Goal: Information Seeking & Learning: Learn about a topic

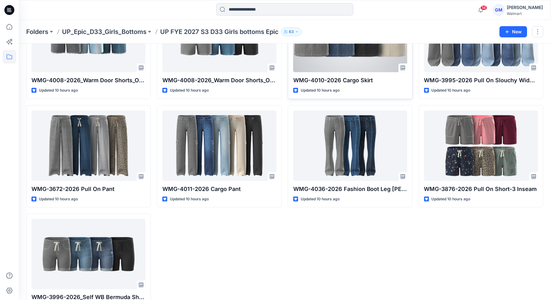
scroll to position [97, 0]
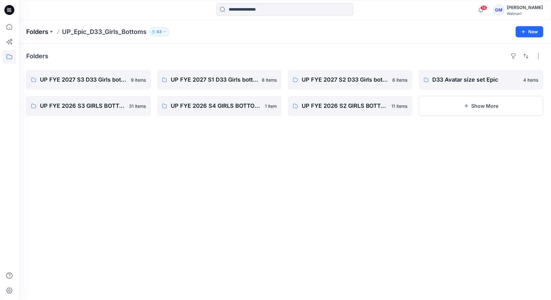
click at [48, 34] on p "Folders" at bounding box center [37, 31] width 22 height 9
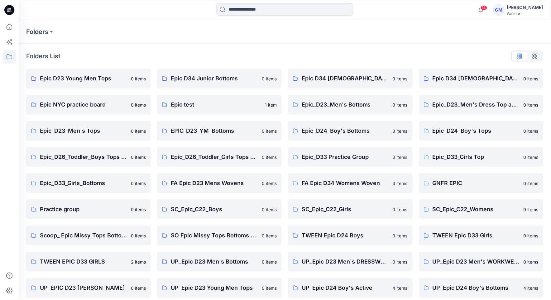
scroll to position [110, 0]
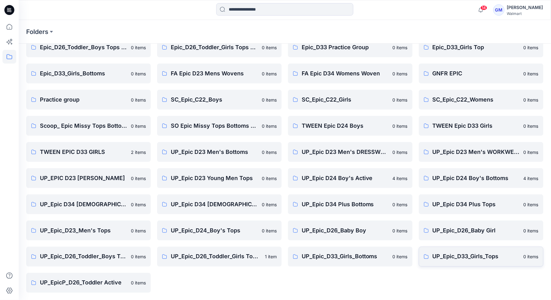
click at [466, 257] on p "UP_Epic_D33_Girls_Tops" at bounding box center [475, 256] width 87 height 9
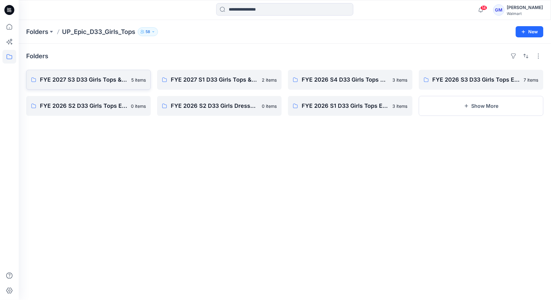
click at [60, 70] on div "FYE 2027 S3 D33 Girls Tops & Dresses Epic Design 5 items FYE 2026 S2 D33 Girls …" at bounding box center [88, 93] width 125 height 46
click at [60, 74] on link "FYE 2027 S3 D33 Girls Tops & Dresses Epic Design" at bounding box center [88, 80] width 125 height 20
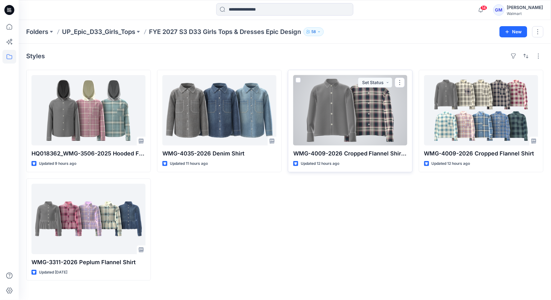
click at [331, 117] on div at bounding box center [350, 110] width 114 height 70
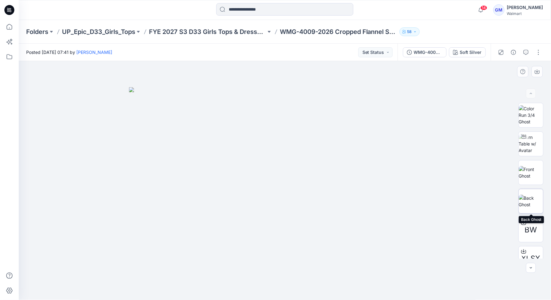
click at [536, 207] on img at bounding box center [531, 201] width 24 height 13
click at [536, 146] on img at bounding box center [531, 144] width 24 height 20
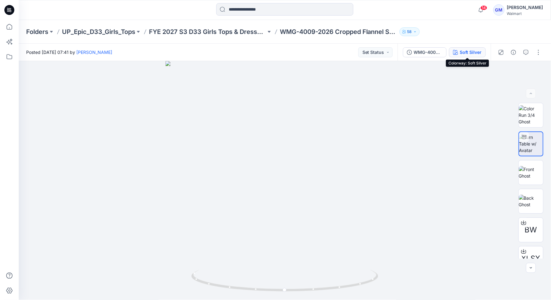
click at [469, 55] on div "Soft Silver" at bounding box center [471, 52] width 22 height 7
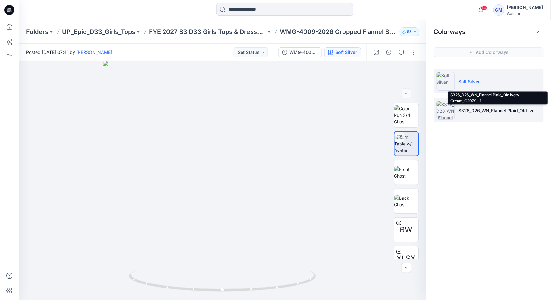
click at [469, 110] on p "S326_D26_WN_Flannel Plaid_Old Ivory Cream_G2979J 1" at bounding box center [500, 110] width 82 height 7
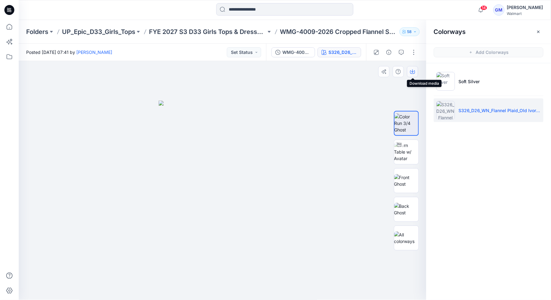
click at [411, 72] on icon "button" at bounding box center [412, 71] width 5 height 5
click at [454, 2] on div "14 Notifications Your style HQ018362_WMG-3506-2025 Hooded Flannel Shirt is read…" at bounding box center [285, 10] width 532 height 20
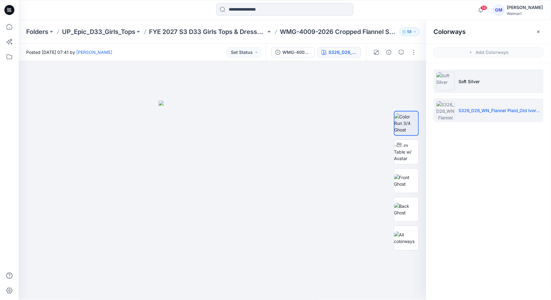
click at [467, 86] on li "Soft Silver" at bounding box center [489, 81] width 110 height 24
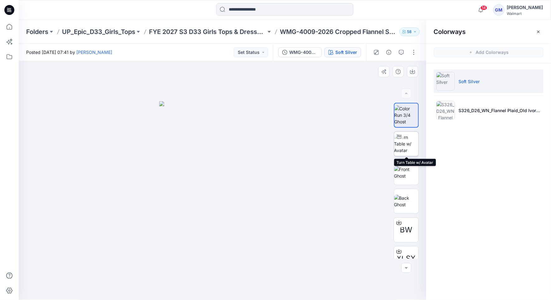
click at [408, 144] on img at bounding box center [406, 144] width 24 height 20
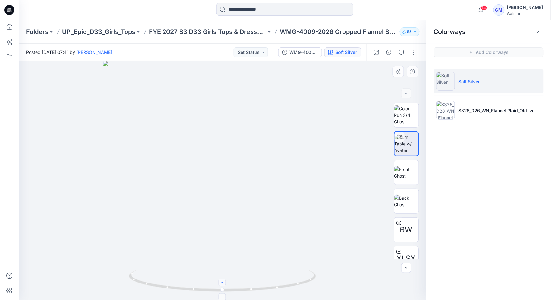
click at [222, 281] on icon at bounding box center [223, 283] width 4 height 4
click at [221, 281] on icon at bounding box center [223, 283] width 4 height 4
drag, startPoint x: 224, startPoint y: 282, endPoint x: 226, endPoint y: 274, distance: 8.1
click at [224, 282] on icon at bounding box center [223, 283] width 4 height 4
click at [223, 285] on div at bounding box center [222, 282] width 7 height 7
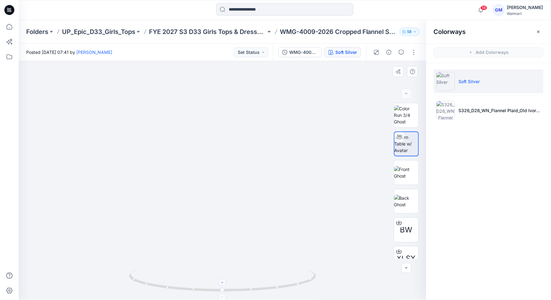
drag, startPoint x: 223, startPoint y: 285, endPoint x: 228, endPoint y: 278, distance: 8.7
click at [223, 285] on div at bounding box center [222, 282] width 7 height 7
drag, startPoint x: 183, startPoint y: 291, endPoint x: 98, endPoint y: 273, distance: 86.6
click at [98, 272] on div at bounding box center [222, 180] width 407 height 239
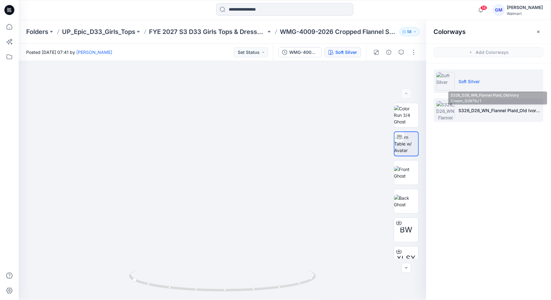
drag, startPoint x: 456, startPoint y: 110, endPoint x: 460, endPoint y: 116, distance: 6.9
click at [459, 110] on p "S326_D26_WN_Flannel Plaid_Old Ivory Cream_G2979J 1" at bounding box center [500, 110] width 82 height 7
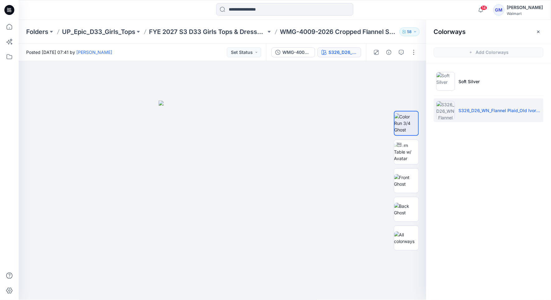
click at [443, 114] on img at bounding box center [445, 110] width 19 height 19
click at [401, 216] on img at bounding box center [406, 209] width 24 height 13
click at [413, 74] on button "button" at bounding box center [412, 71] width 11 height 11
